Goal: Information Seeking & Learning: Learn about a topic

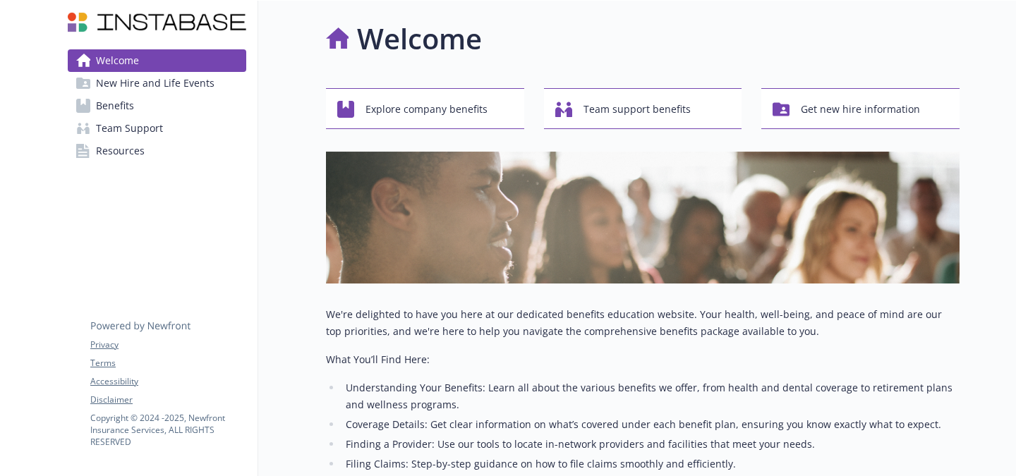
click at [104, 146] on span "Resources" at bounding box center [120, 151] width 49 height 23
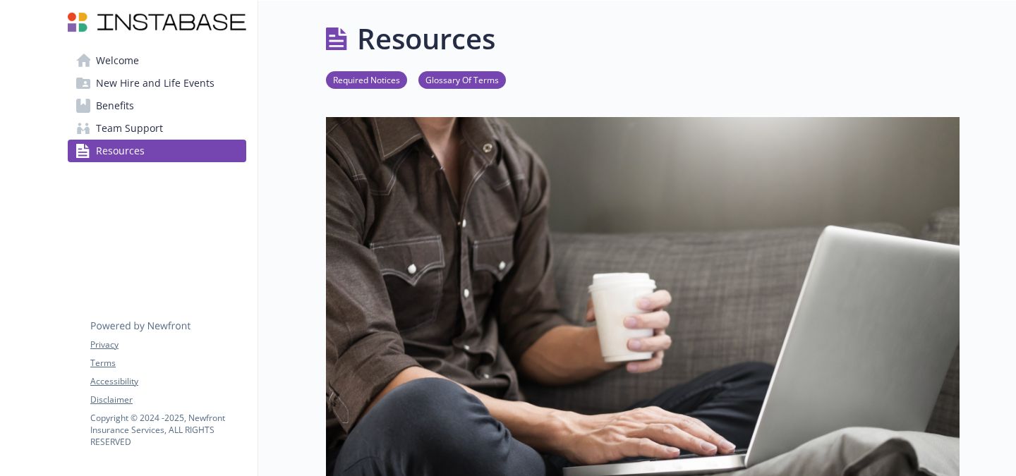
click at [144, 124] on span "Team Support" at bounding box center [129, 128] width 67 height 23
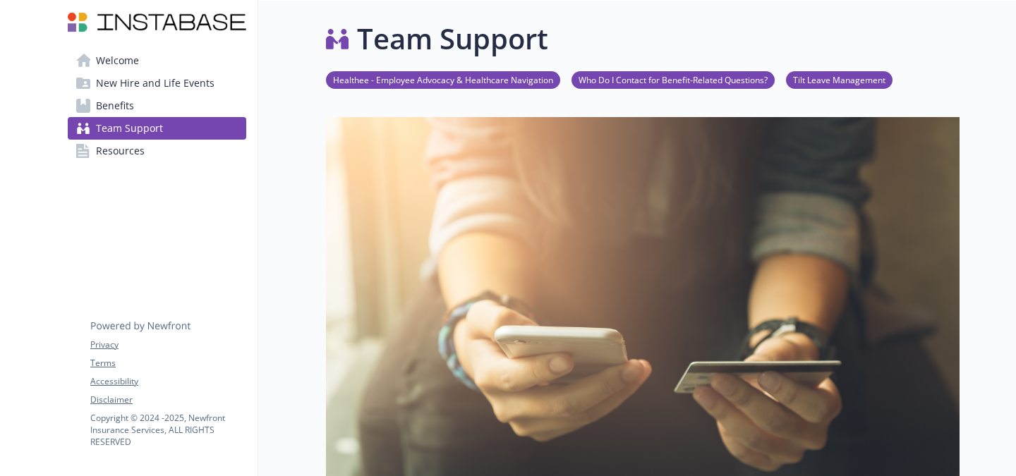
click at [423, 76] on link "Healthee - Employee Advocacy & Healthcare Navigation" at bounding box center [443, 79] width 234 height 13
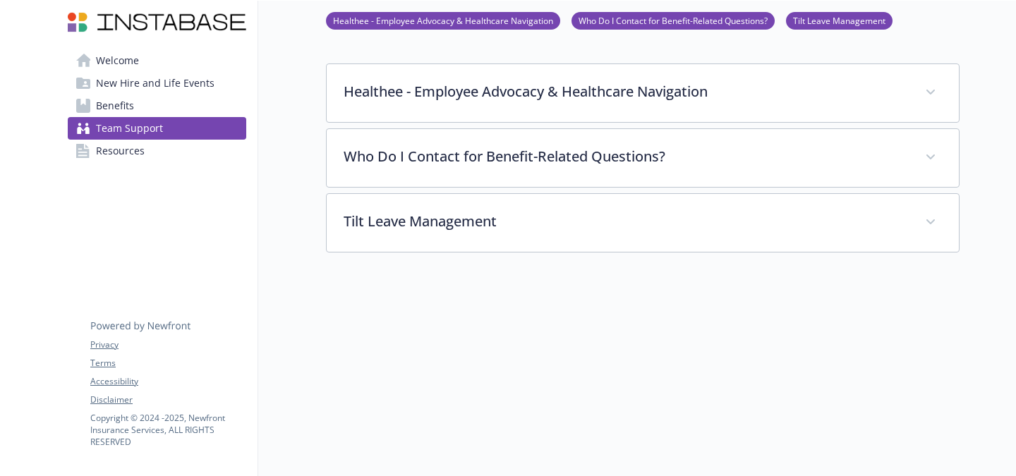
scroll to position [518, 0]
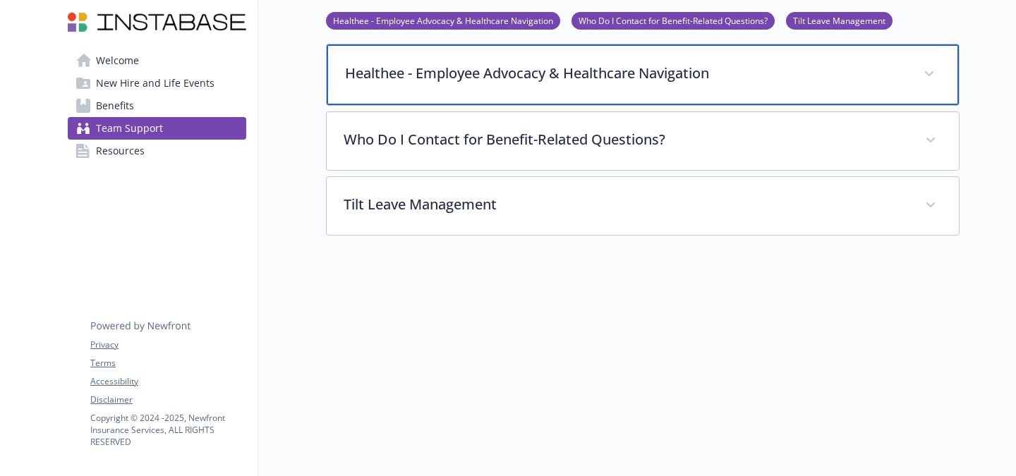
click at [422, 83] on div "Healthee - Employee Advocacy & Healthcare Navigation" at bounding box center [643, 74] width 632 height 61
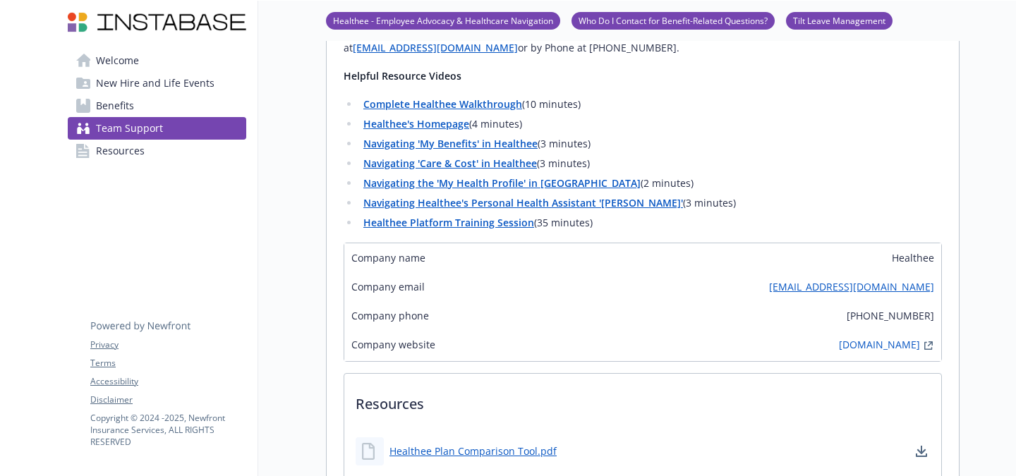
scroll to position [955, 0]
